Goal: Task Accomplishment & Management: Complete application form

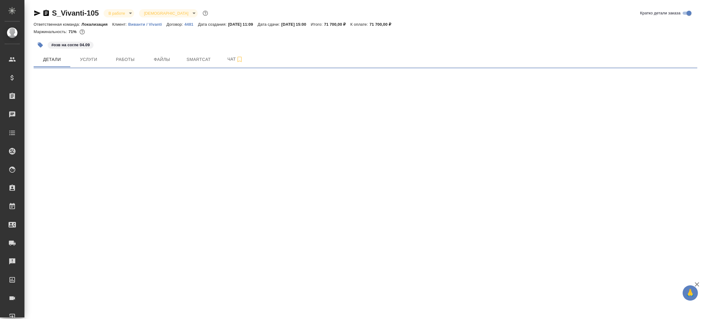
select select "RU"
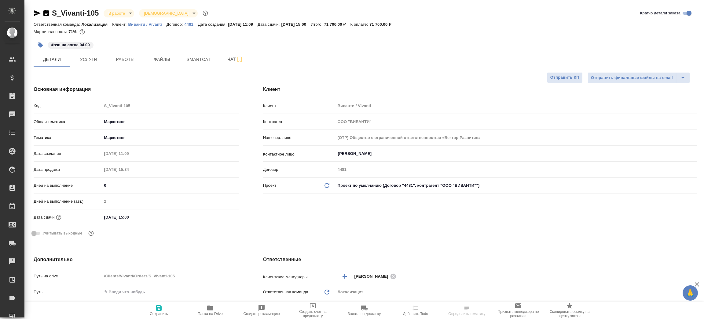
type textarea "x"
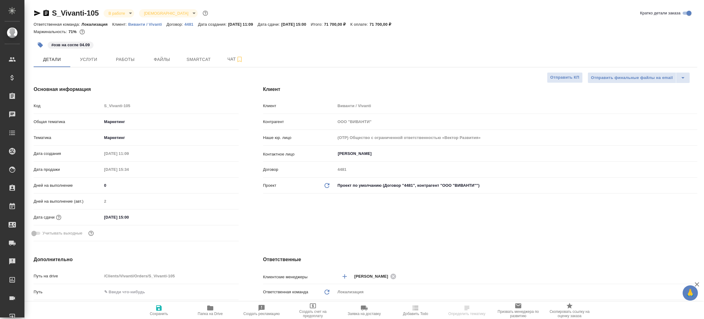
type textarea "x"
type input "[PERSON_NAME]"
click at [201, 307] on span "Папка на Drive" at bounding box center [210, 310] width 44 height 12
type textarea "x"
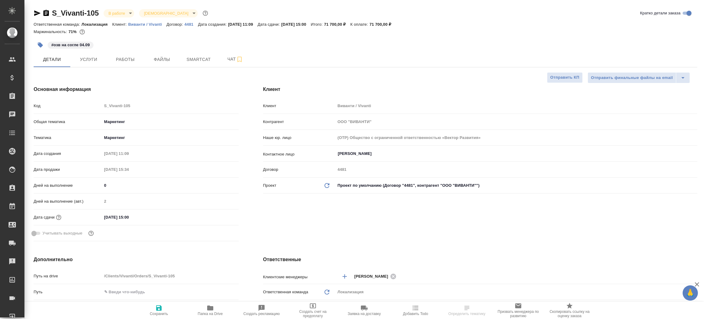
type textarea "x"
select select "RU"
type textarea "x"
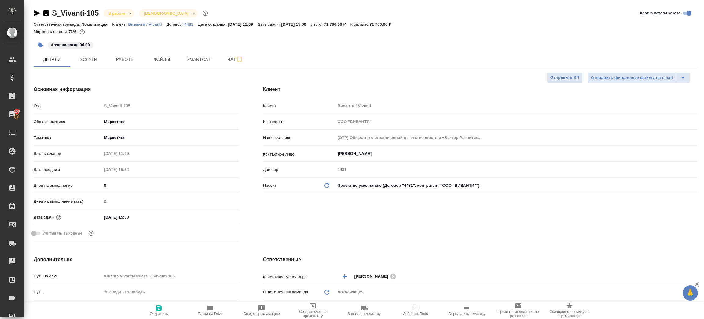
type textarea "x"
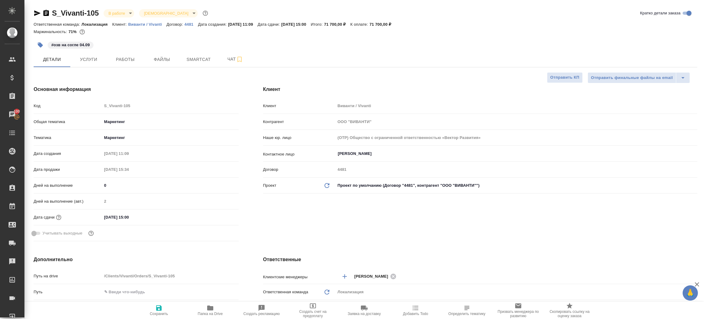
type textarea "x"
